Goal: Transaction & Acquisition: Register for event/course

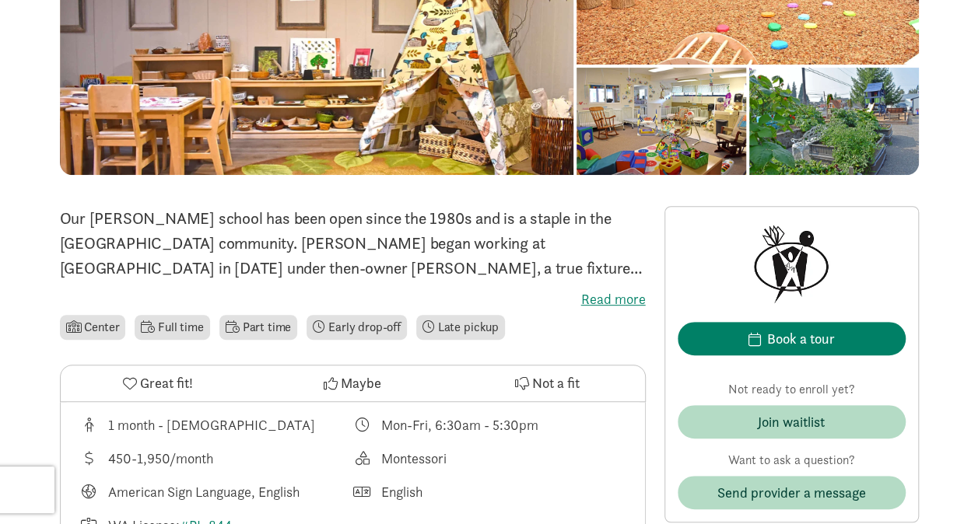
scroll to position [270, 0]
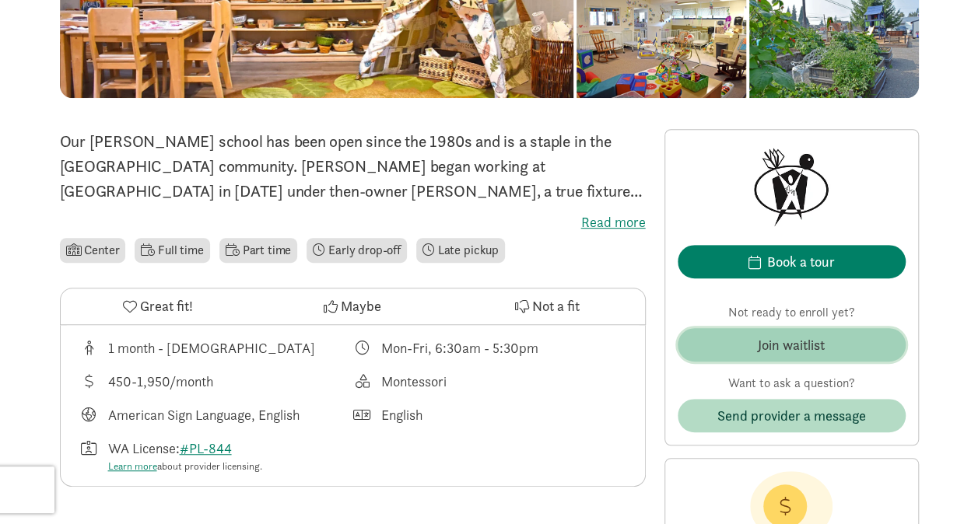
click at [723, 349] on span "Join waitlist" at bounding box center [791, 344] width 203 height 21
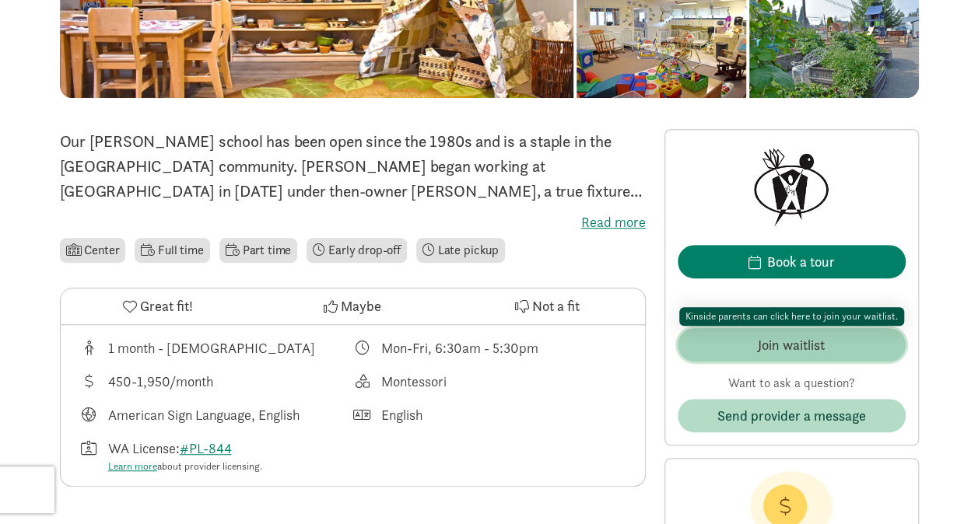
click at [761, 341] on div "Join waitlist" at bounding box center [791, 344] width 67 height 21
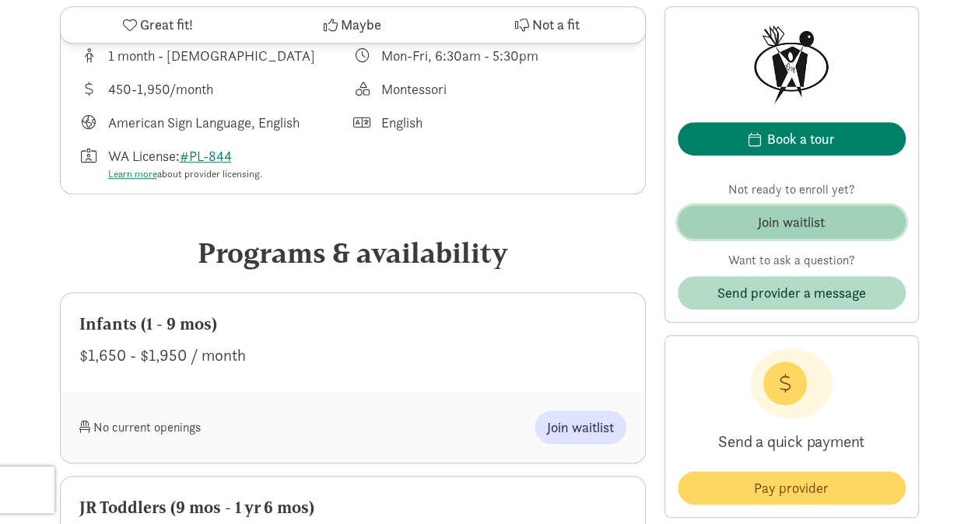
scroll to position [561, 0]
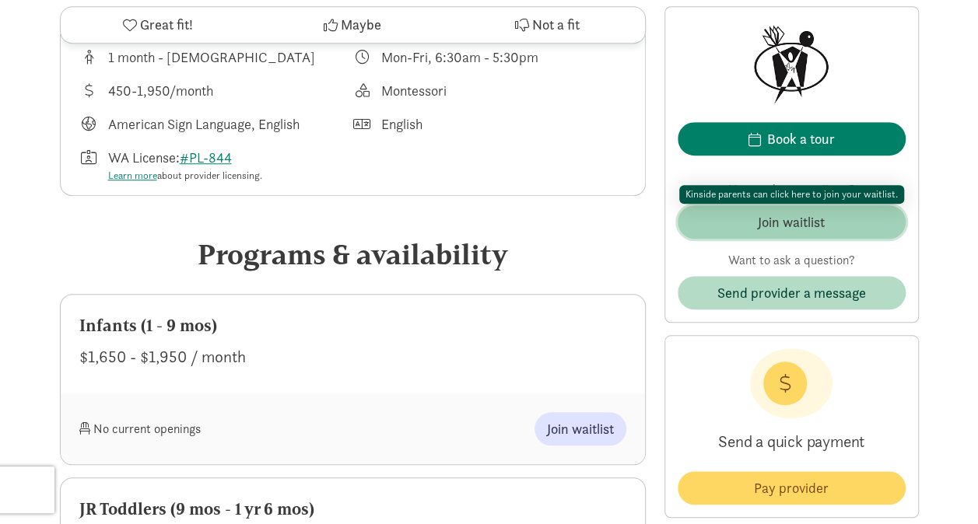
click at [784, 233] on button "Join waitlist" at bounding box center [792, 221] width 228 height 33
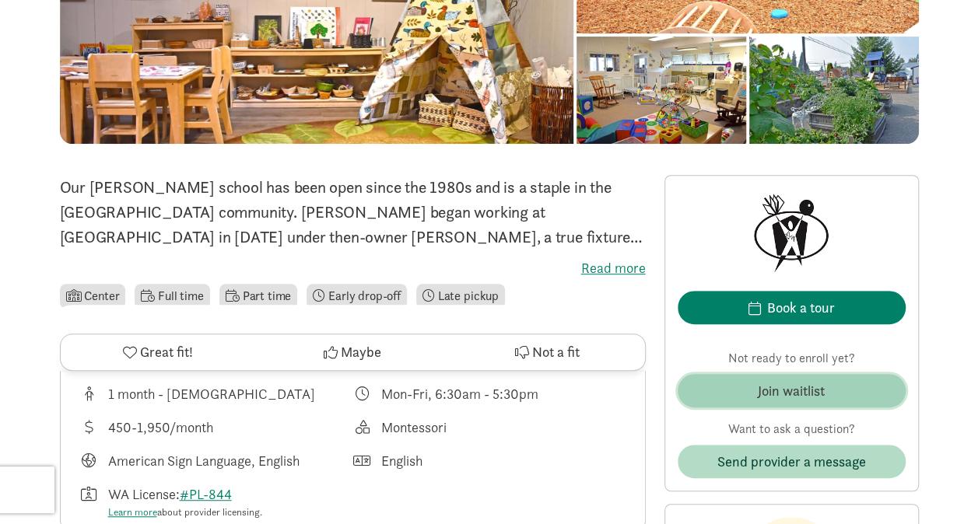
scroll to position [686, 0]
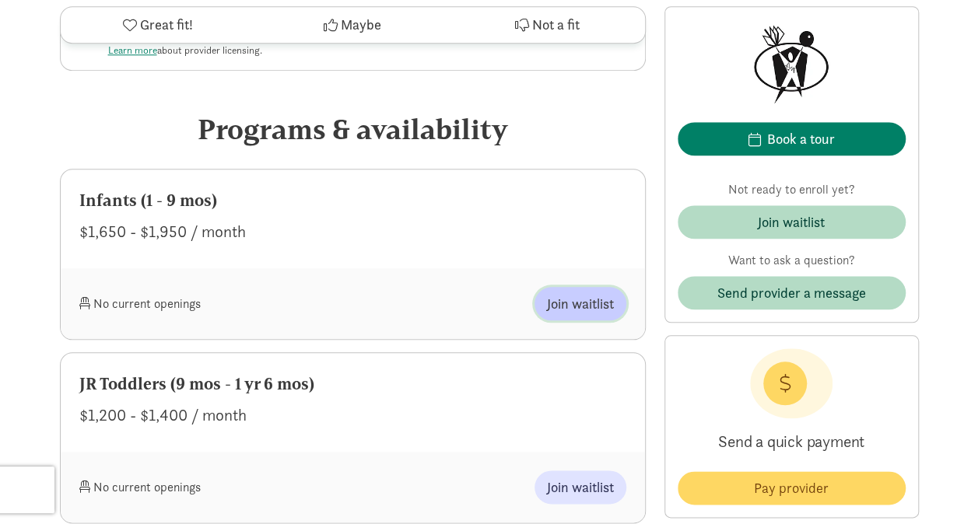
click at [591, 313] on span "Join waitlist" at bounding box center [580, 303] width 67 height 21
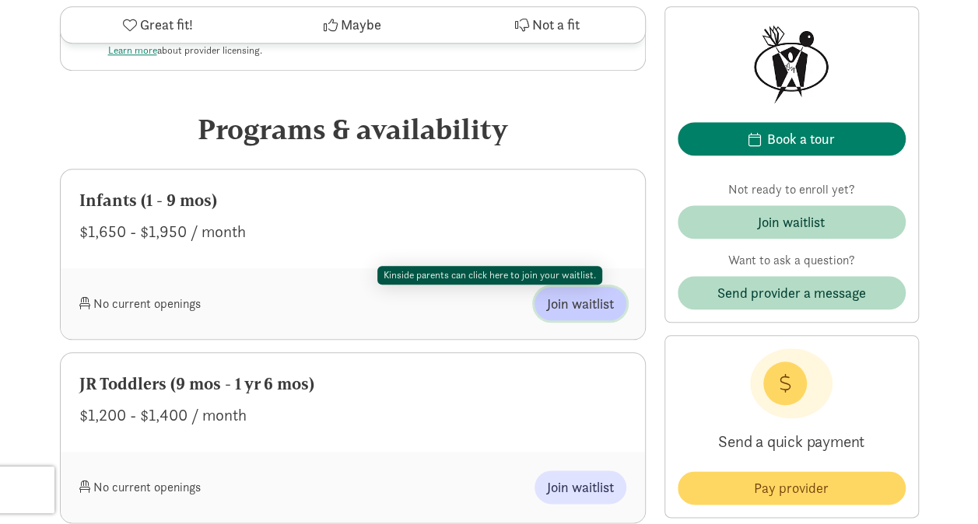
click at [579, 306] on span "Join waitlist" at bounding box center [580, 303] width 67 height 21
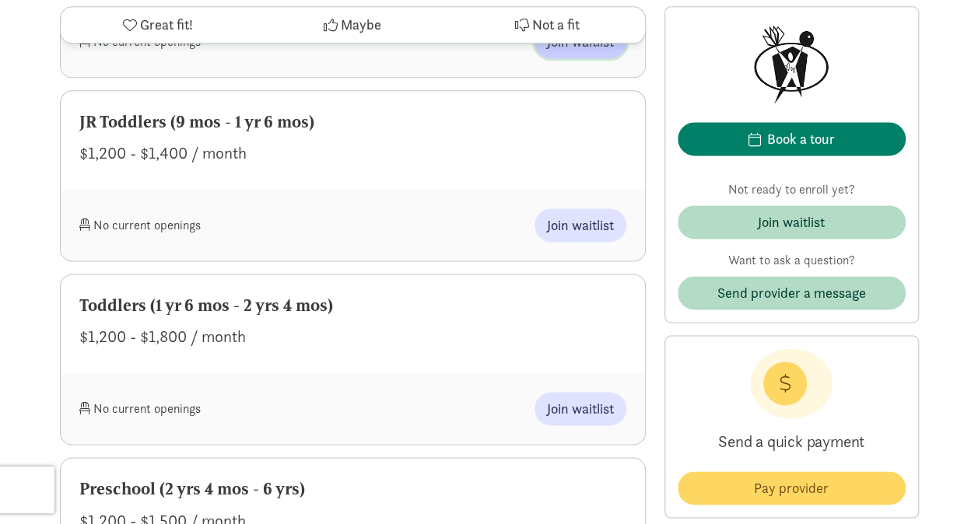
scroll to position [949, 0]
drag, startPoint x: 554, startPoint y: 444, endPoint x: 565, endPoint y: 391, distance: 54.2
click at [565, 391] on div "Programs & availability Infants (1 - 9 mos) $1,650 - $1,950 / month No current …" at bounding box center [353, 328] width 586 height 966
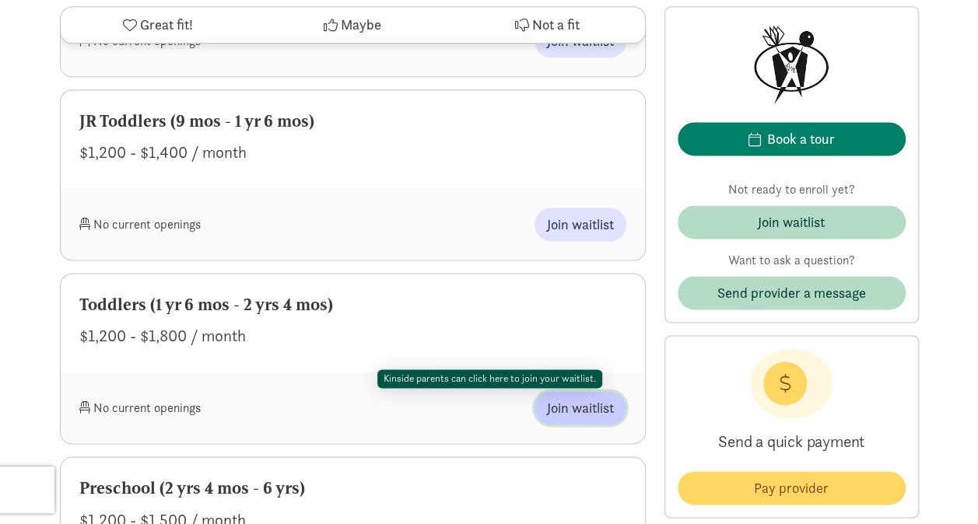
drag, startPoint x: 565, startPoint y: 391, endPoint x: 561, endPoint y: 402, distance: 11.8
click at [561, 402] on span "Join waitlist" at bounding box center [580, 407] width 67 height 21
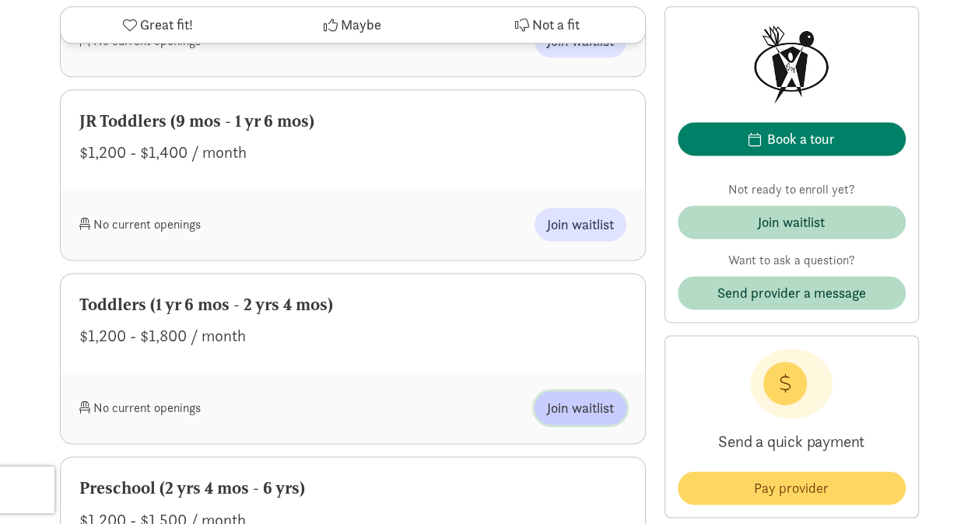
click at [561, 402] on span "Join waitlist" at bounding box center [580, 407] width 67 height 21
click at [443, 297] on div "Toddlers (1 yr 6 mos - 2 yrs 4 mos)" at bounding box center [352, 304] width 547 height 25
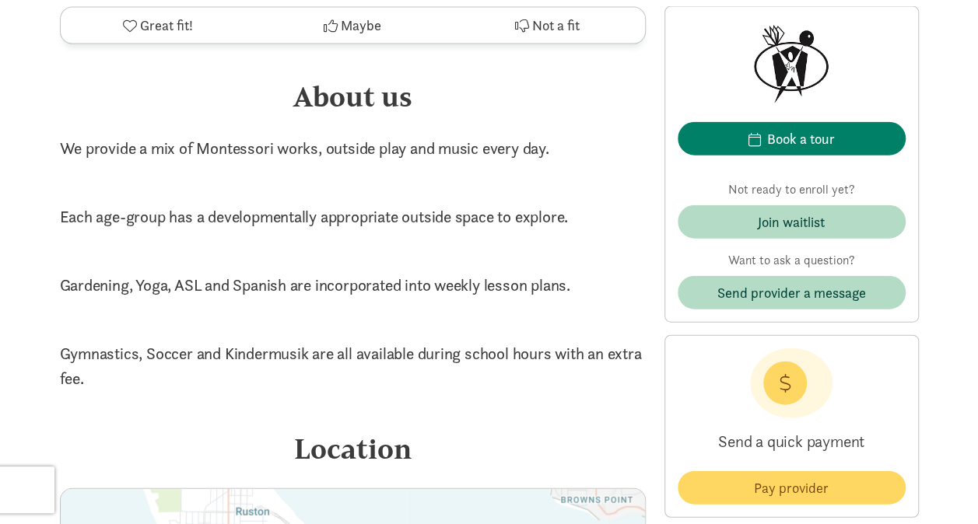
scroll to position [1682, 0]
